Goal: Task Accomplishment & Management: Manage account settings

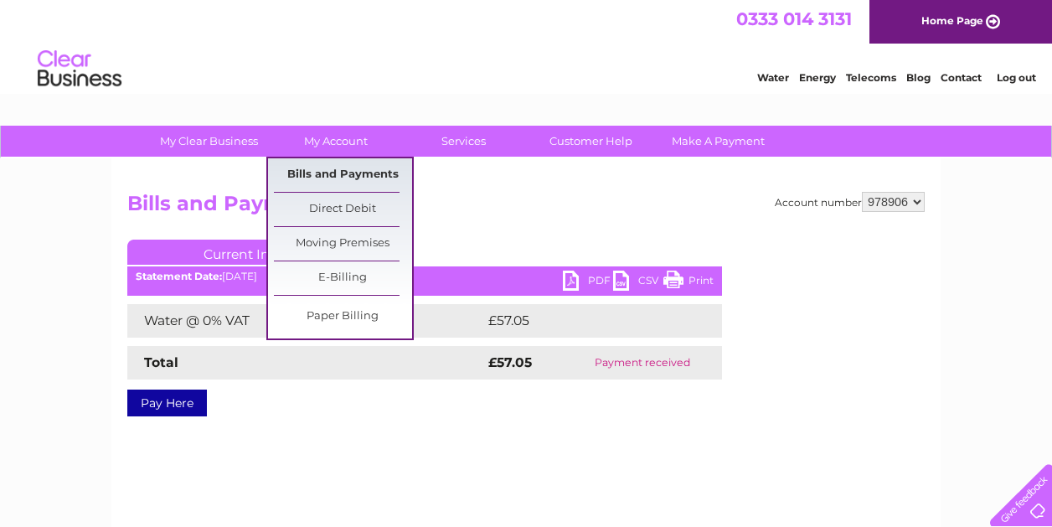
click at [350, 167] on link "Bills and Payments" at bounding box center [343, 174] width 138 height 33
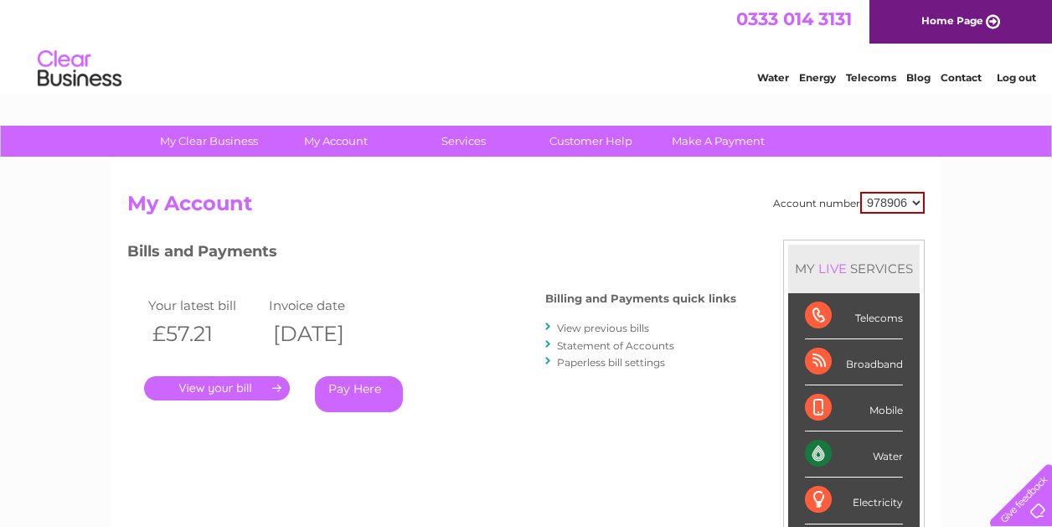
click at [605, 324] on link "View previous bills" at bounding box center [603, 328] width 92 height 13
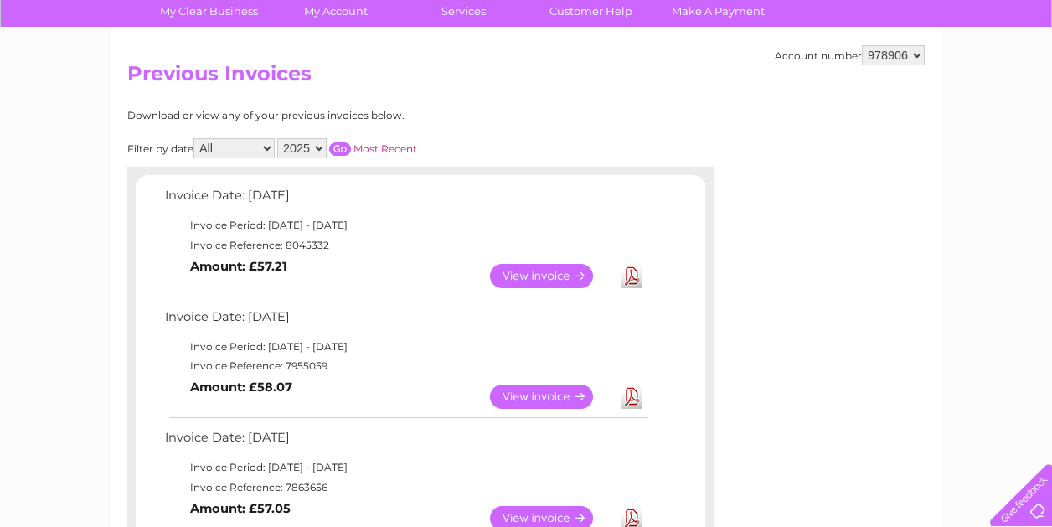
scroll to position [133, 0]
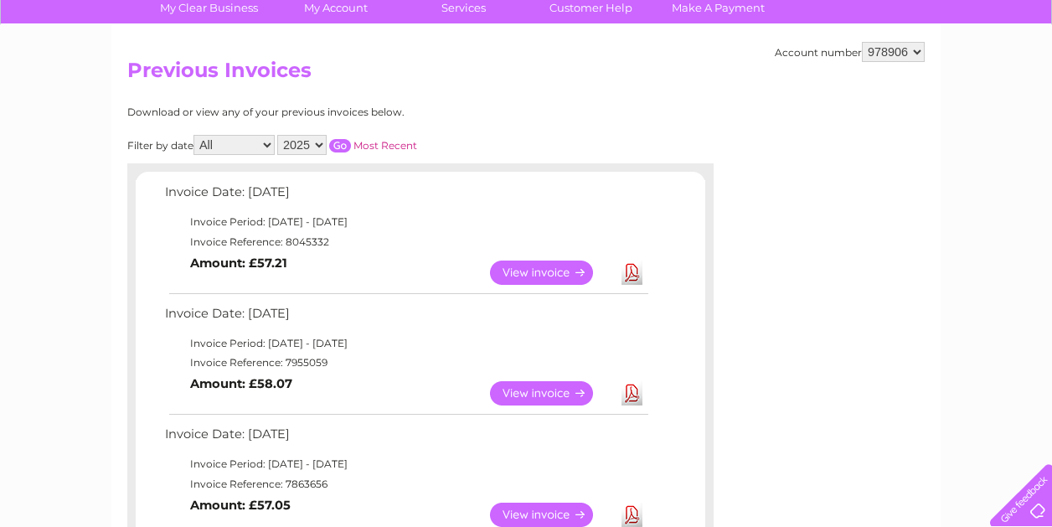
click at [556, 388] on link "View" at bounding box center [551, 393] width 123 height 24
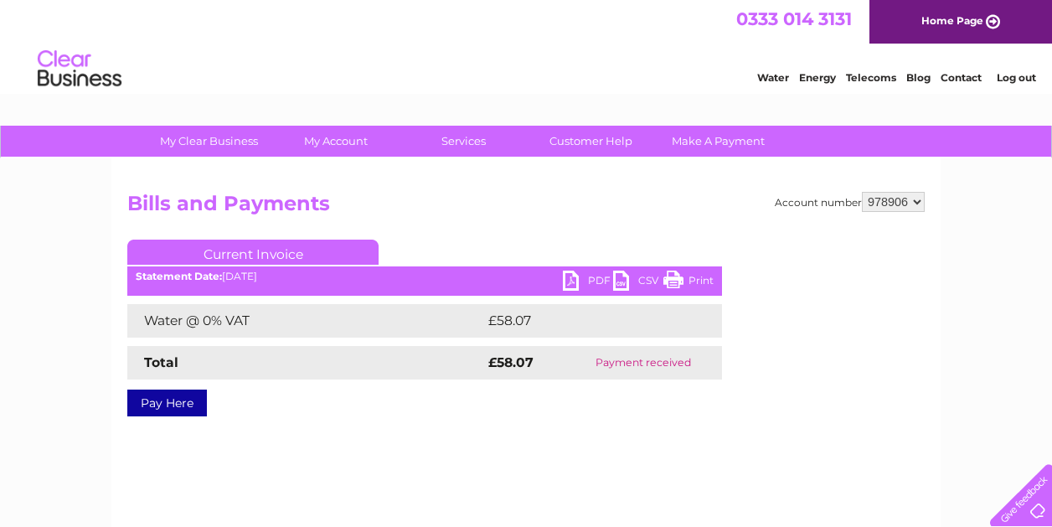
click at [690, 276] on link "Print" at bounding box center [688, 282] width 50 height 24
